Goal: Task Accomplishment & Management: Manage account settings

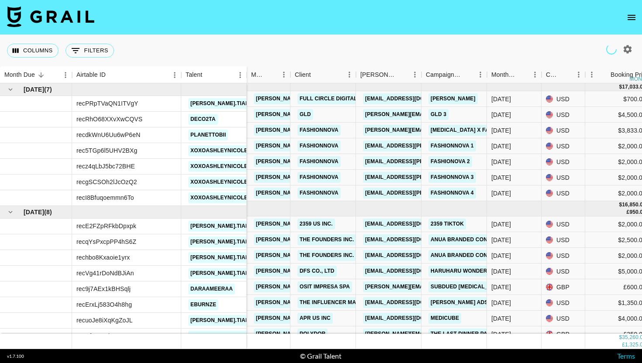
click at [630, 14] on icon "open drawer" at bounding box center [631, 17] width 10 height 10
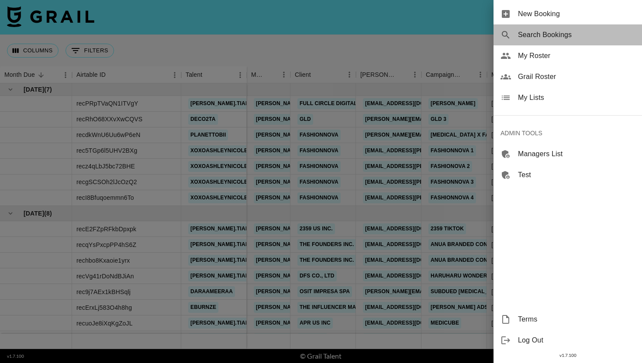
click at [572, 35] on span "Search Bookings" at bounding box center [576, 35] width 117 height 10
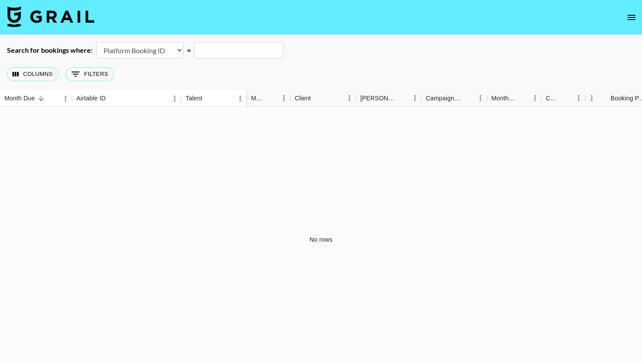
click at [125, 53] on select "Airtable Booking ID Platform Booking ID Platform Campaign ID" at bounding box center [139, 50] width 87 height 17
select select "airtableId"
click at [96, 42] on select "Airtable Booking ID Platform Booking ID Platform Campaign ID" at bounding box center [139, 50] width 87 height 17
click at [221, 45] on input "text" at bounding box center [238, 50] width 89 height 17
paste input "recdC7lkJLelux31h"
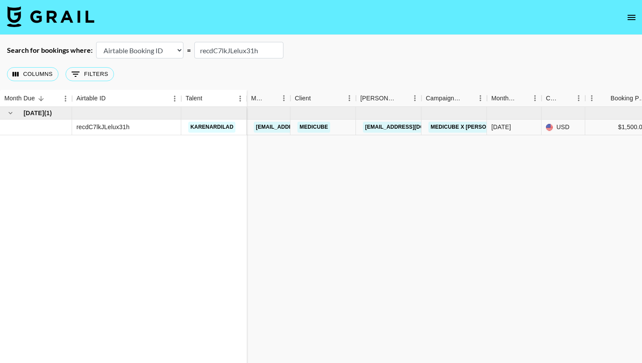
type input "recdC7lkJLelux31h"
click at [391, 124] on link "[EMAIL_ADDRESS][DOMAIN_NAME]" at bounding box center [412, 127] width 98 height 11
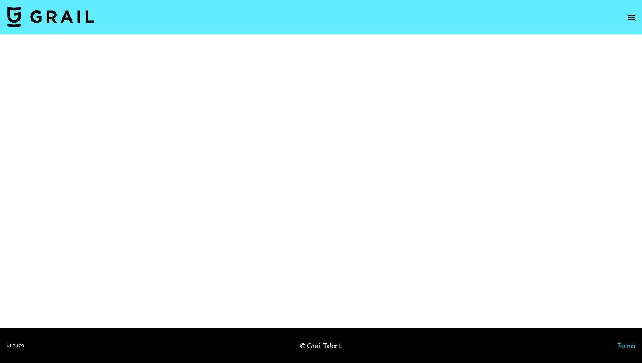
select select "Brand"
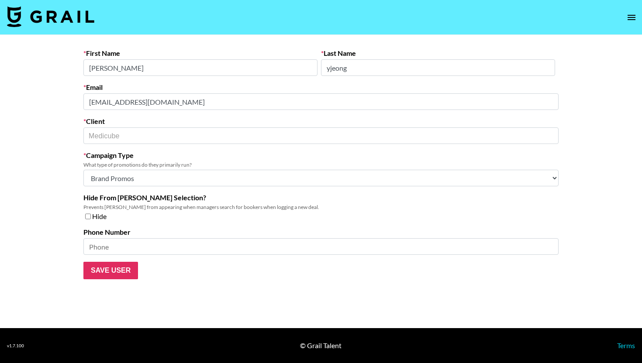
click at [89, 216] on input "checkbox" at bounding box center [88, 217] width 6 height 6
checkbox input "true"
click at [107, 271] on input "Save User" at bounding box center [110, 270] width 55 height 17
click at [112, 275] on input "Save User" at bounding box center [110, 270] width 55 height 17
click at [112, 274] on input "Save User" at bounding box center [110, 270] width 55 height 17
